Goal: Task Accomplishment & Management: Manage account settings

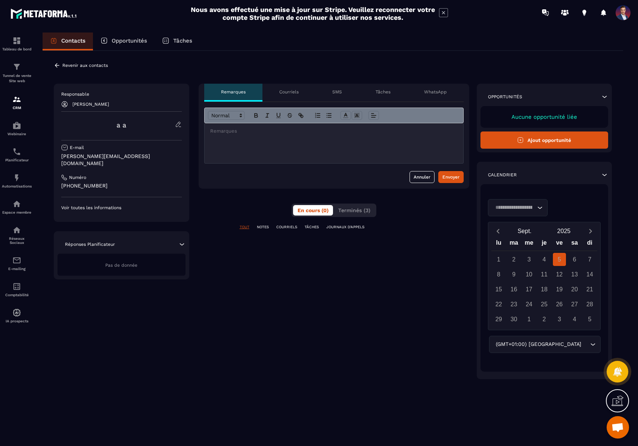
scroll to position [191, 0]
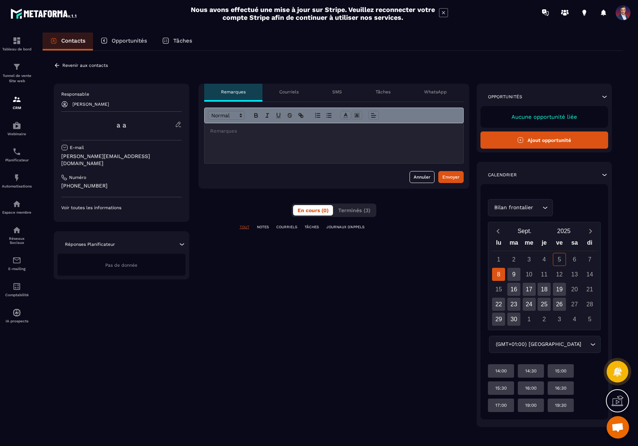
click at [81, 103] on p "[PERSON_NAME]" at bounding box center [90, 104] width 37 height 5
click at [66, 103] on icon at bounding box center [64, 104] width 7 height 7
click at [92, 103] on p "[PERSON_NAME]" at bounding box center [90, 104] width 37 height 5
click at [101, 105] on p "[PERSON_NAME]" at bounding box center [90, 104] width 37 height 5
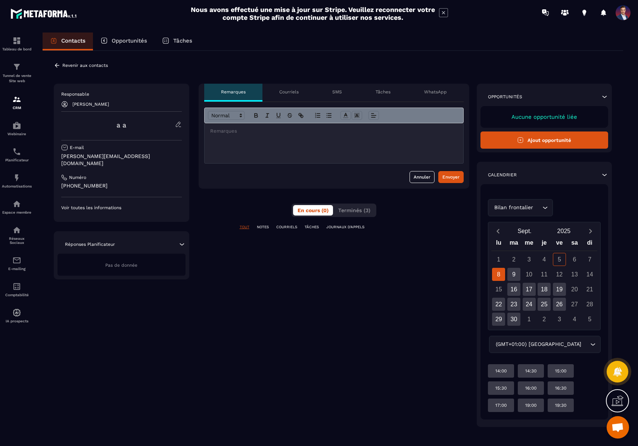
click at [126, 101] on div "[PERSON_NAME]" at bounding box center [121, 104] width 121 height 7
click at [120, 102] on div "[PERSON_NAME]" at bounding box center [121, 104] width 121 height 7
click at [181, 124] on icon at bounding box center [178, 124] width 7 height 7
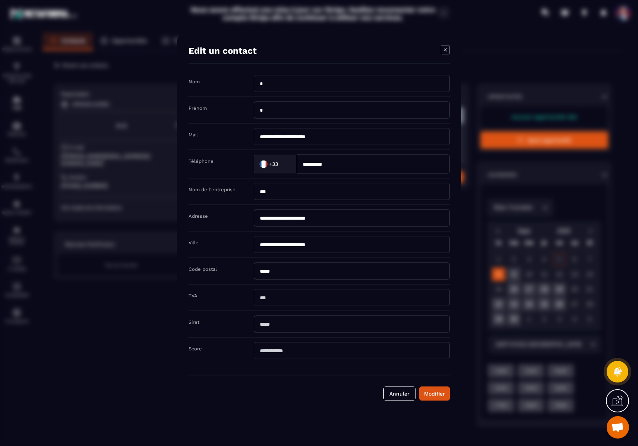
click at [446, 50] on icon "Modal window" at bounding box center [444, 49] width 3 height 3
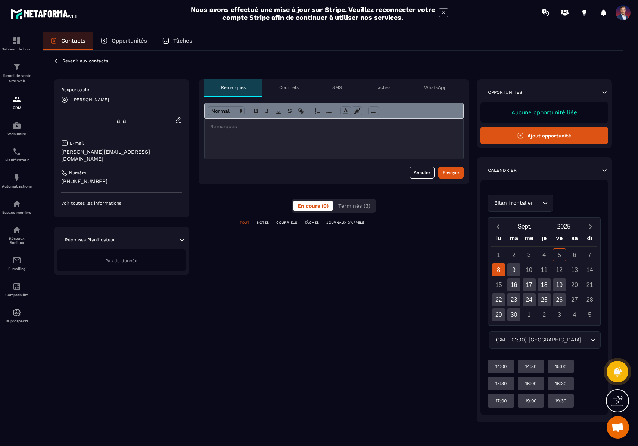
scroll to position [0, 0]
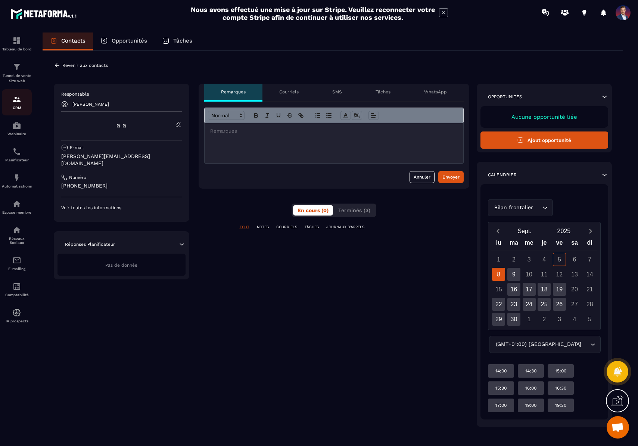
click at [19, 104] on div "CRM" at bounding box center [17, 102] width 30 height 15
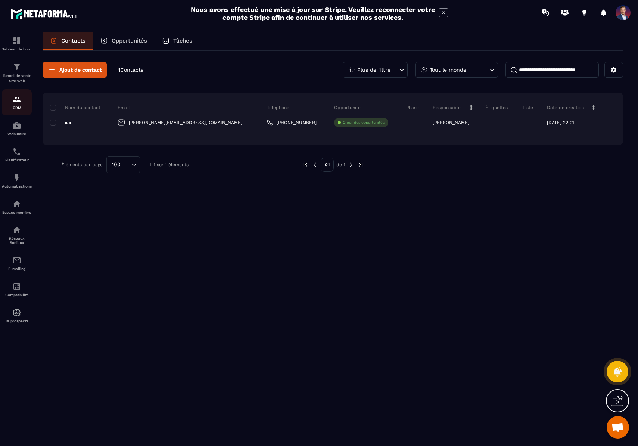
click at [18, 105] on div "CRM" at bounding box center [17, 102] width 30 height 15
click at [619, 16] on span at bounding box center [622, 12] width 15 height 15
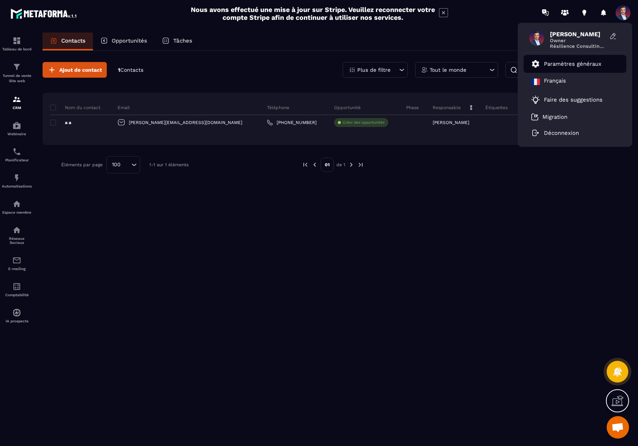
click at [588, 57] on li "Paramètres généraux" at bounding box center [575, 64] width 103 height 18
click at [563, 63] on p "Paramètres généraux" at bounding box center [572, 63] width 57 height 7
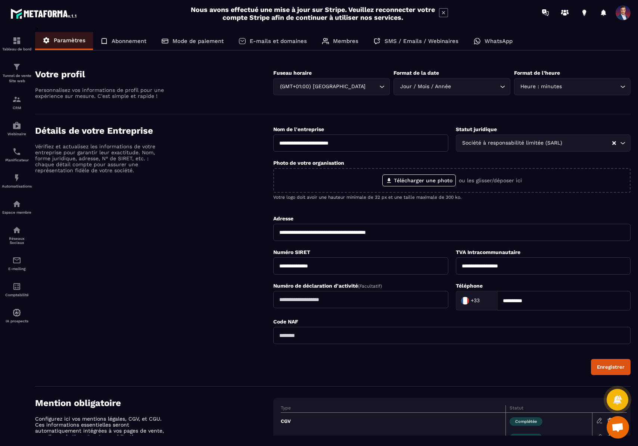
click at [350, 38] on p "Membres" at bounding box center [345, 41] width 25 height 7
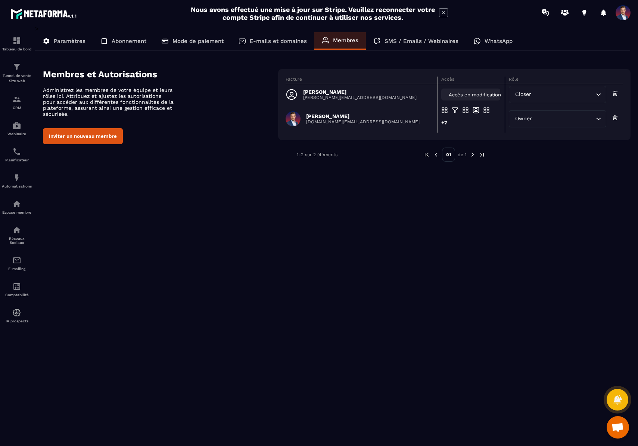
click at [472, 95] on span "Accès en modification" at bounding box center [475, 95] width 52 height 6
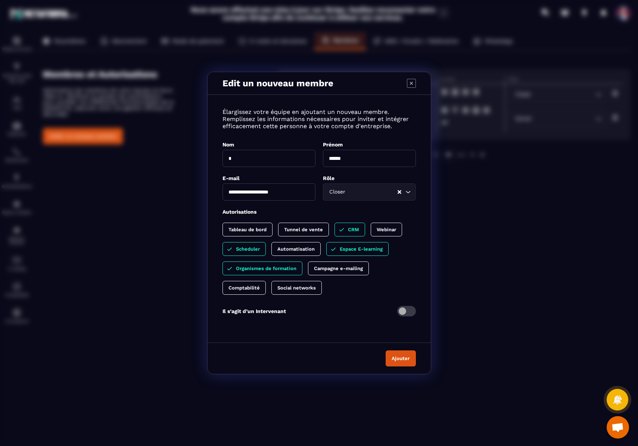
click at [282, 269] on p "Organismes de formation" at bounding box center [266, 268] width 60 height 6
click at [400, 362] on button "Ajouter" at bounding box center [401, 358] width 30 height 16
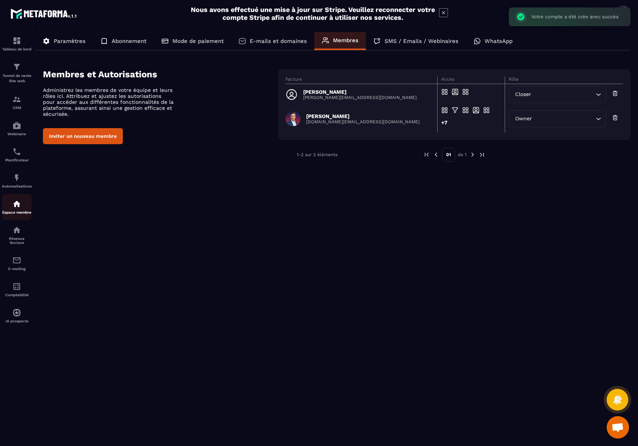
click at [22, 203] on div "Espace membre" at bounding box center [17, 206] width 30 height 15
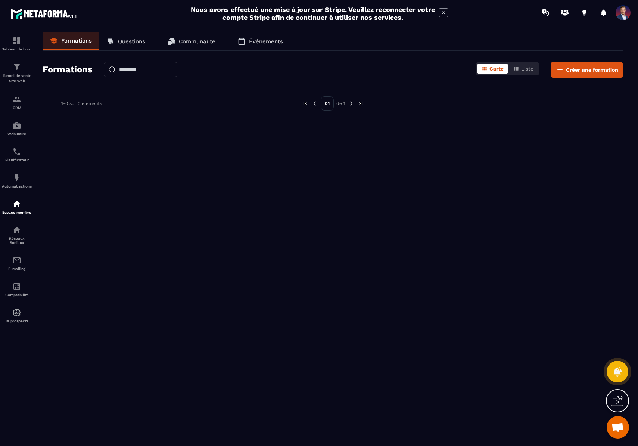
click at [141, 41] on p "Questions" at bounding box center [131, 41] width 27 height 7
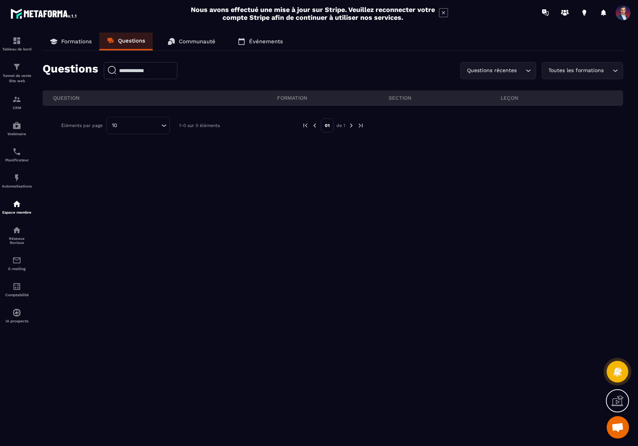
click at [190, 40] on p "Communauté" at bounding box center [197, 41] width 37 height 7
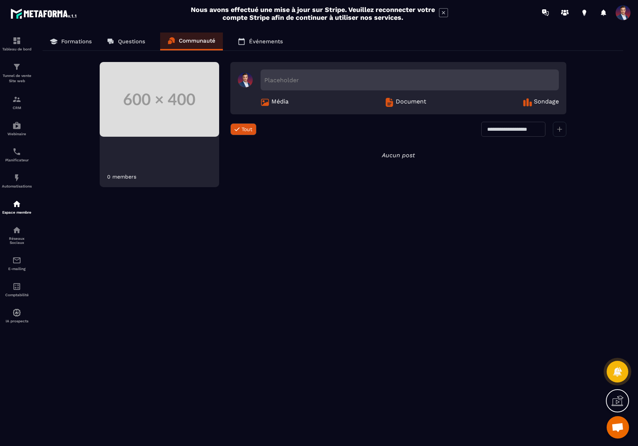
click at [262, 43] on p "Événements" at bounding box center [266, 41] width 34 height 7
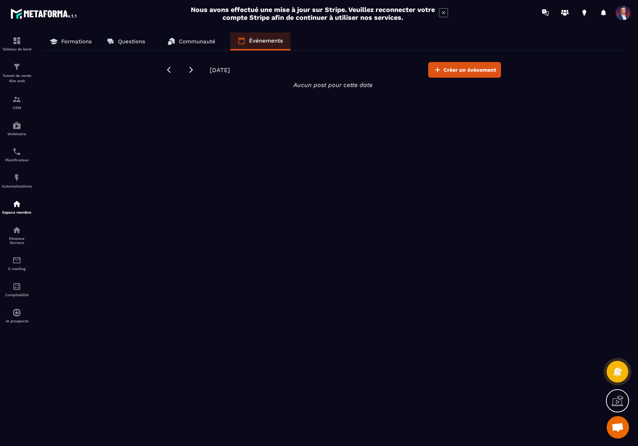
click at [622, 16] on span at bounding box center [622, 12] width 15 height 15
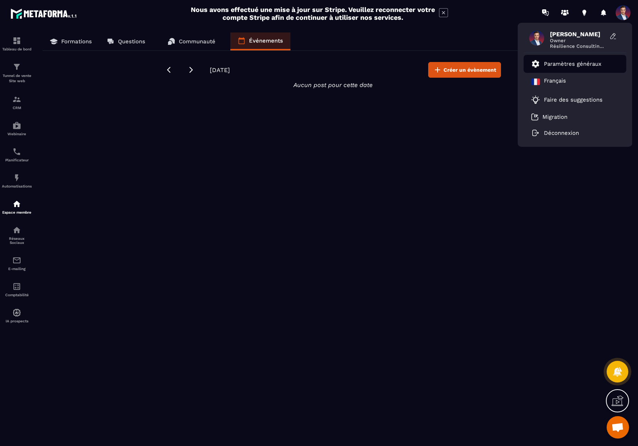
click at [567, 65] on p "Paramètres généraux" at bounding box center [572, 63] width 57 height 7
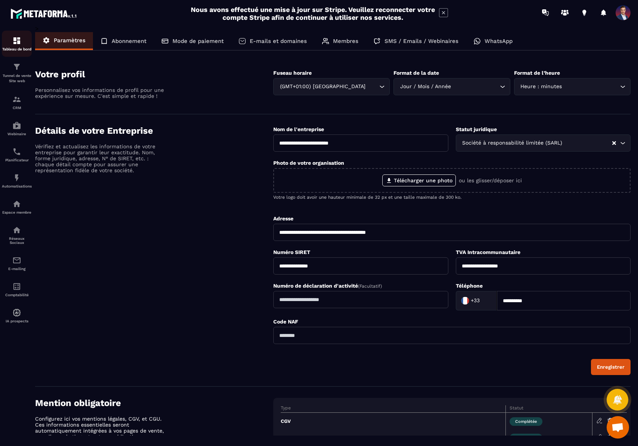
click at [21, 42] on div "Tableau de bord" at bounding box center [17, 43] width 30 height 15
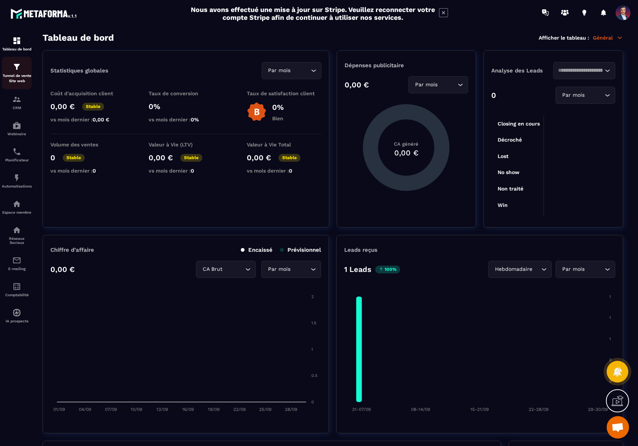
click at [19, 78] on p "Tunnel de vente Site web" at bounding box center [17, 78] width 30 height 10
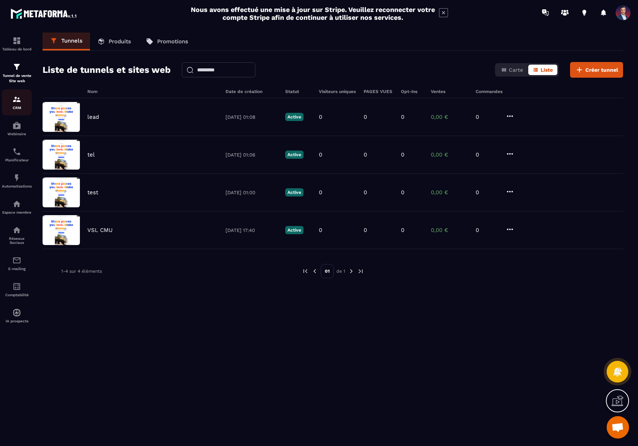
click at [22, 106] on p "CRM" at bounding box center [17, 108] width 30 height 4
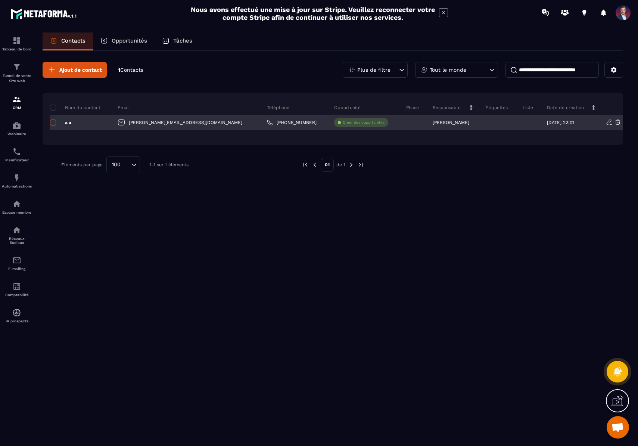
click at [54, 121] on span at bounding box center [53, 122] width 6 height 6
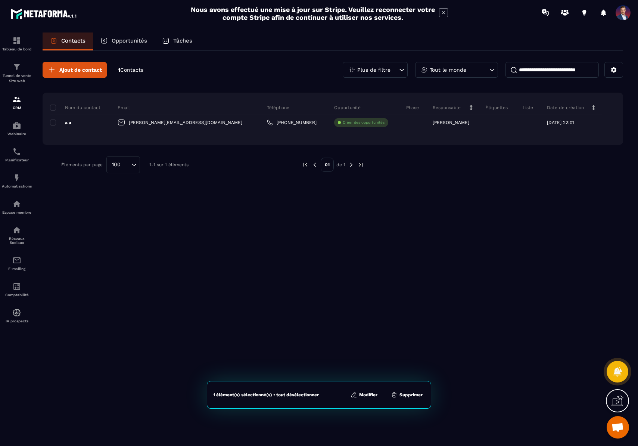
click at [362, 398] on div "1 élément(s) sélectionné(s) • tout désélectionner Modifier Supprimer" at bounding box center [319, 395] width 224 height 28
click at [366, 396] on button "Modifier" at bounding box center [363, 394] width 31 height 7
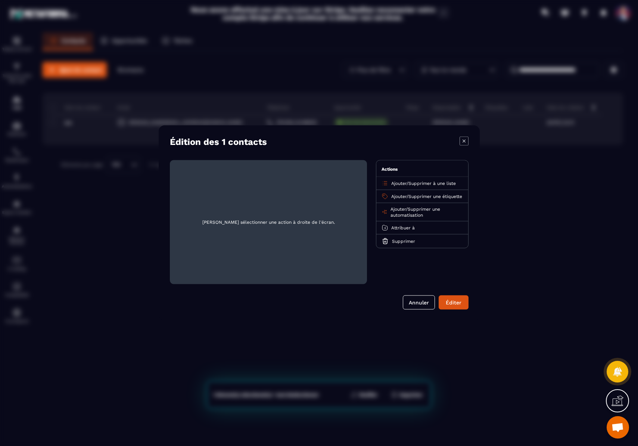
click at [406, 230] on span "Attribuer à" at bounding box center [403, 227] width 24 height 5
click at [415, 261] on p "[PERSON_NAME]" at bounding box center [422, 256] width 66 height 7
click at [452, 305] on button "Éditer" at bounding box center [454, 302] width 30 height 14
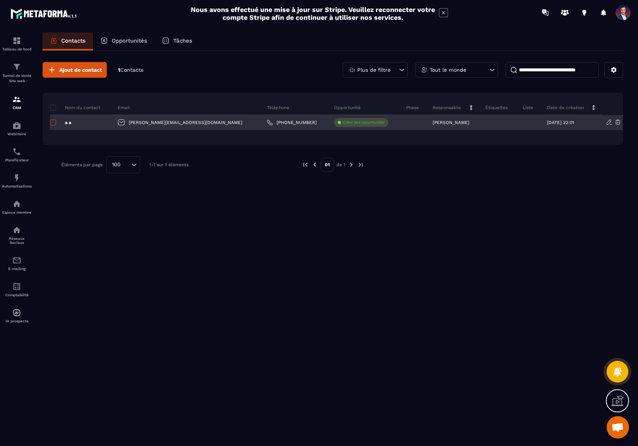
click at [51, 122] on span at bounding box center [53, 122] width 6 height 6
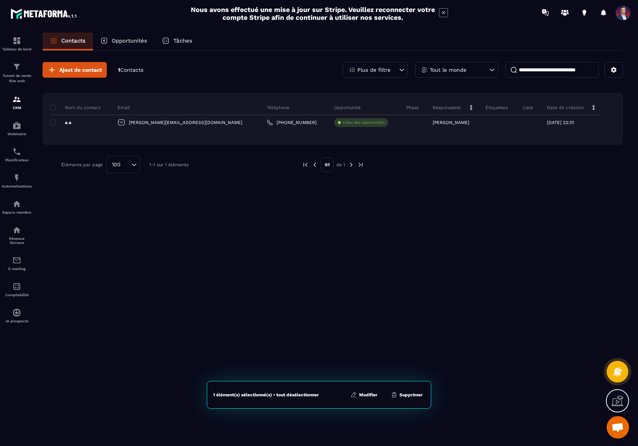
click at [366, 395] on button "Modifier" at bounding box center [363, 394] width 31 height 7
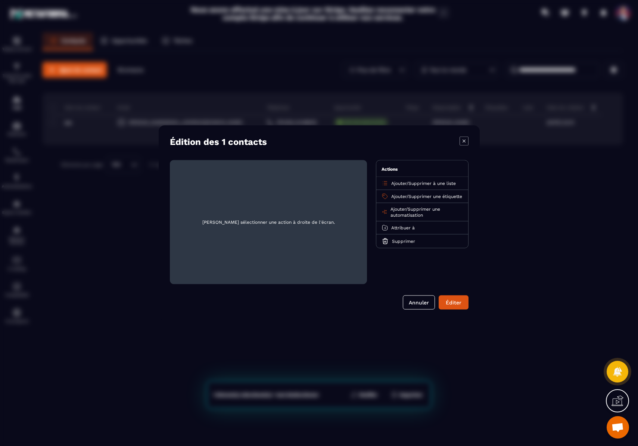
click at [431, 183] on span "Supprimer à une liste" at bounding box center [431, 183] width 47 height 5
click at [400, 211] on p "[PERSON_NAME]" at bounding box center [422, 212] width 66 height 7
click at [459, 303] on button "Éditer" at bounding box center [454, 302] width 30 height 14
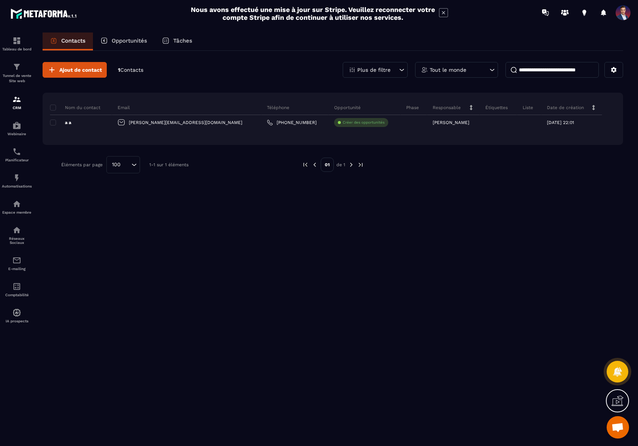
click at [302, 194] on div "Ajout de contact 1 Contacts Plus de filtre Tout le monde Nom du contact Email T…" at bounding box center [333, 248] width 580 height 394
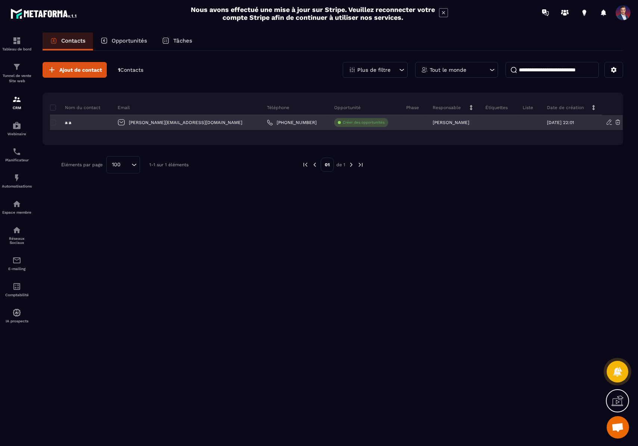
click at [106, 125] on div "a a" at bounding box center [81, 122] width 62 height 15
